Goal: Use online tool/utility

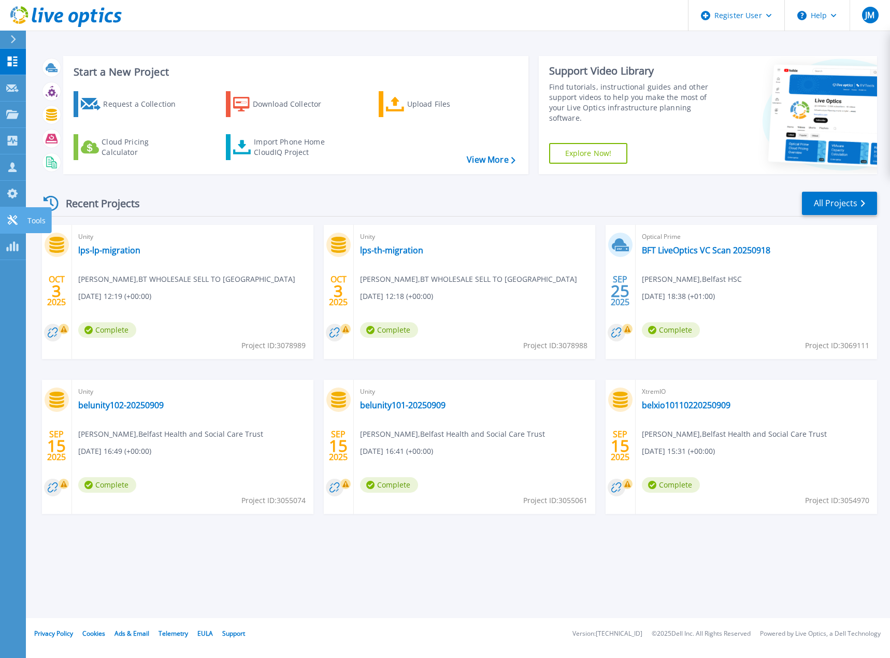
click at [15, 224] on icon at bounding box center [12, 220] width 12 height 10
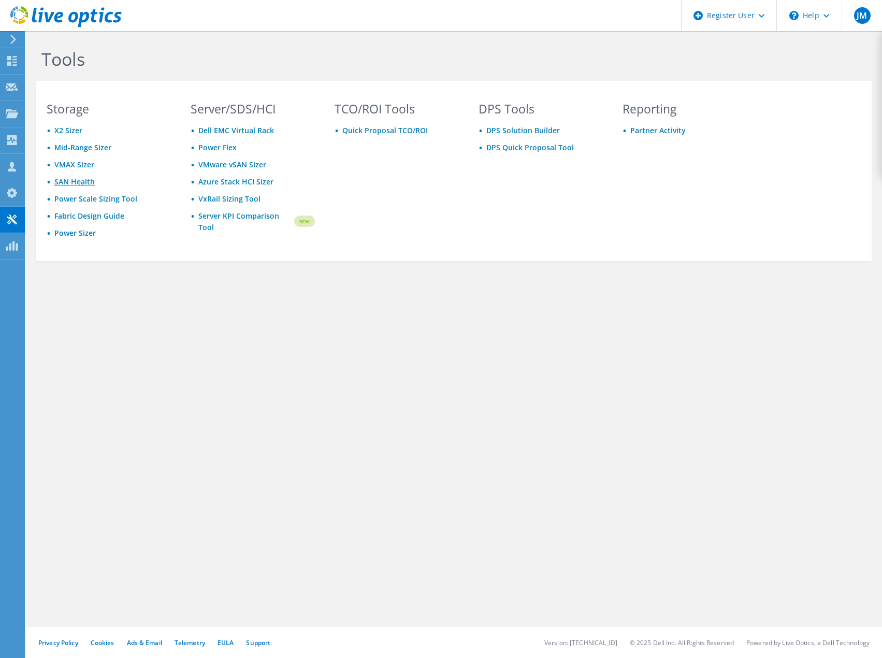
click at [85, 183] on link "SAN Health" at bounding box center [74, 182] width 40 height 10
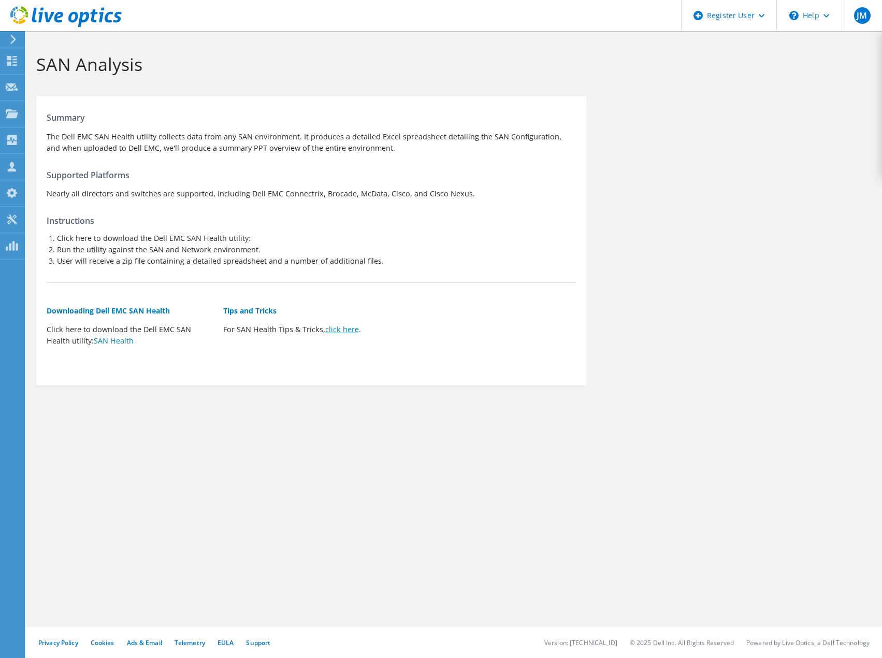
click at [340, 329] on link "click here" at bounding box center [342, 329] width 34 height 10
